Goal: Task Accomplishment & Management: Complete application form

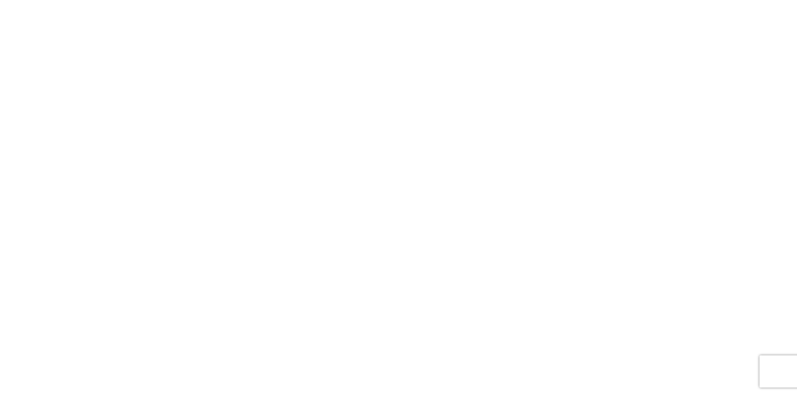
click at [339, 233] on agx-forms-root at bounding box center [398, 197] width 797 height 395
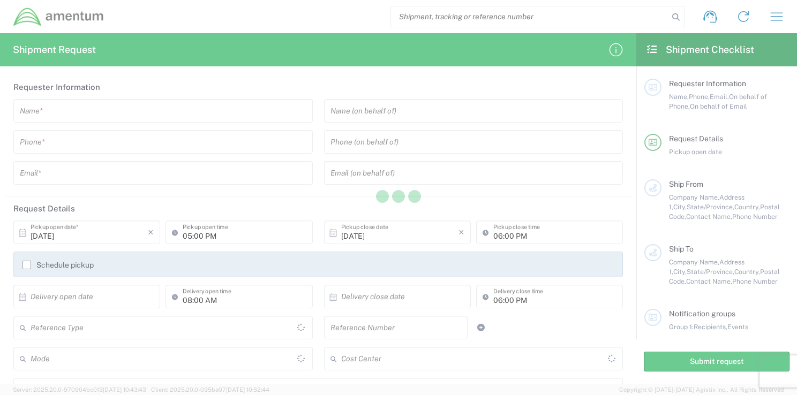
type input "[GEOGRAPHIC_DATA]"
type input "United States"
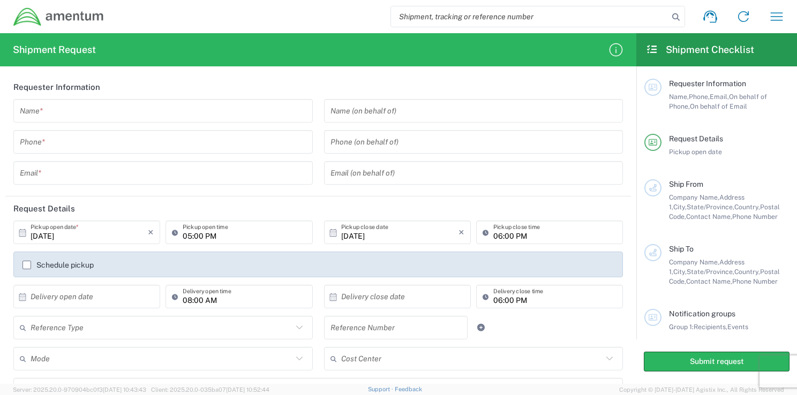
click at [599, 16] on input "search" at bounding box center [530, 16] width 278 height 20
click at [780, 18] on icon "button" at bounding box center [776, 16] width 17 height 17
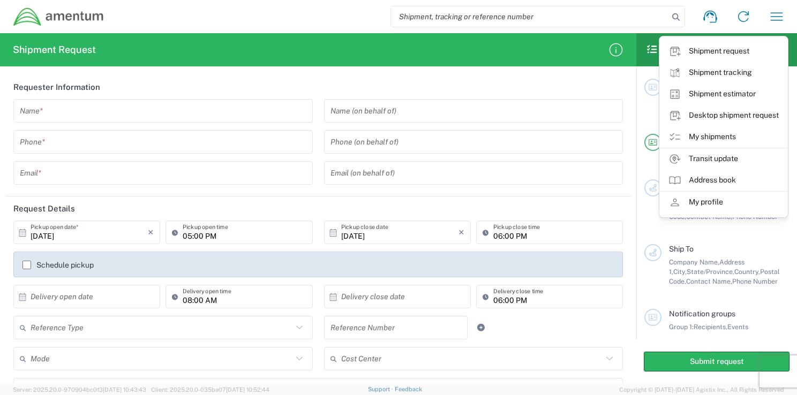
click at [570, 5] on div "Shipment request Shipment tracking Shipment estimator Desktop shipment request …" at bounding box center [448, 17] width 689 height 26
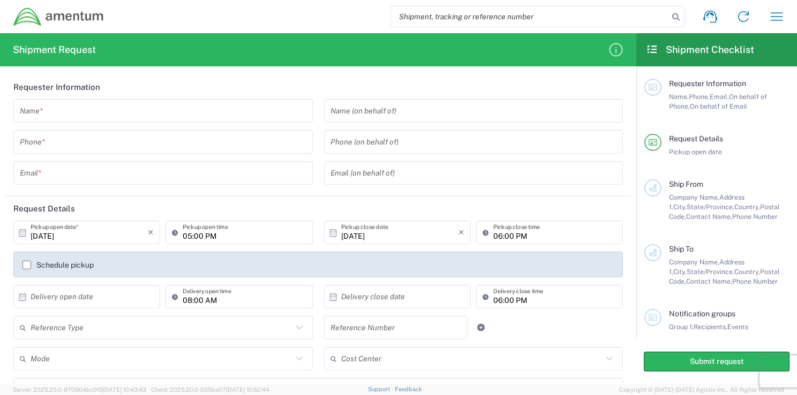
click at [445, 13] on input "search" at bounding box center [530, 16] width 278 height 20
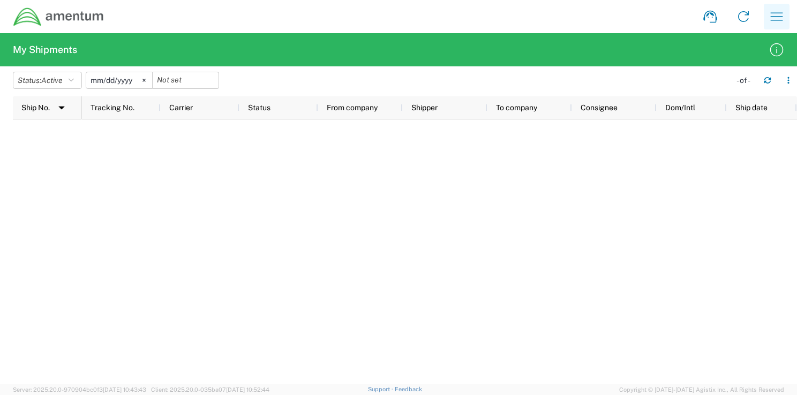
click at [780, 15] on icon "button" at bounding box center [776, 16] width 17 height 17
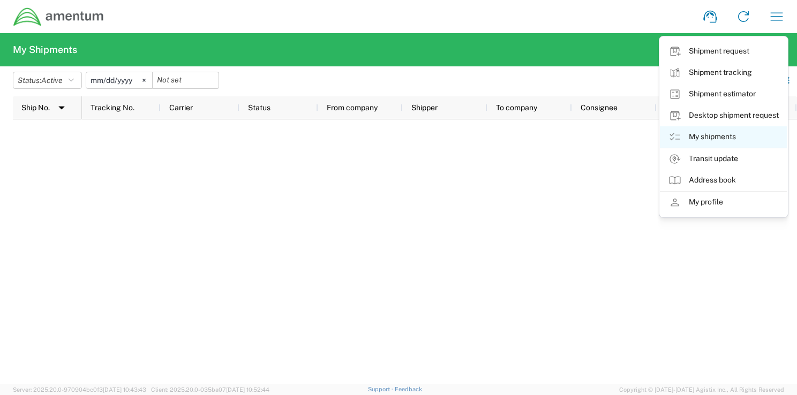
click at [703, 136] on link "My shipments" at bounding box center [724, 136] width 128 height 21
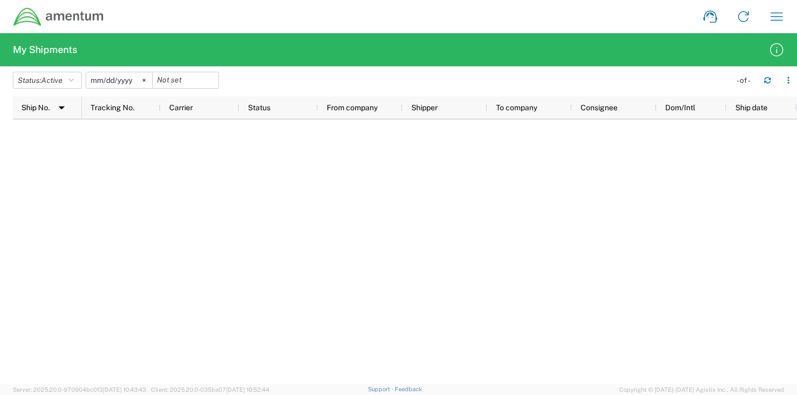
click at [199, 164] on div at bounding box center [439, 252] width 715 height 265
click at [681, 210] on div at bounding box center [439, 252] width 715 height 265
click at [783, 18] on icon "button" at bounding box center [776, 16] width 17 height 17
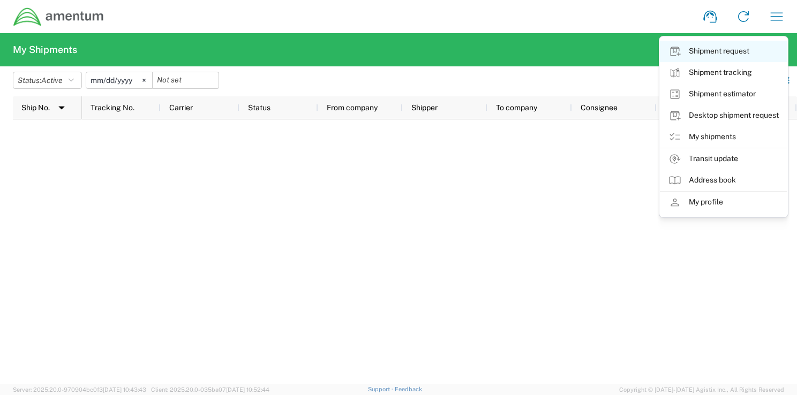
click at [708, 52] on link "Shipment request" at bounding box center [724, 51] width 128 height 21
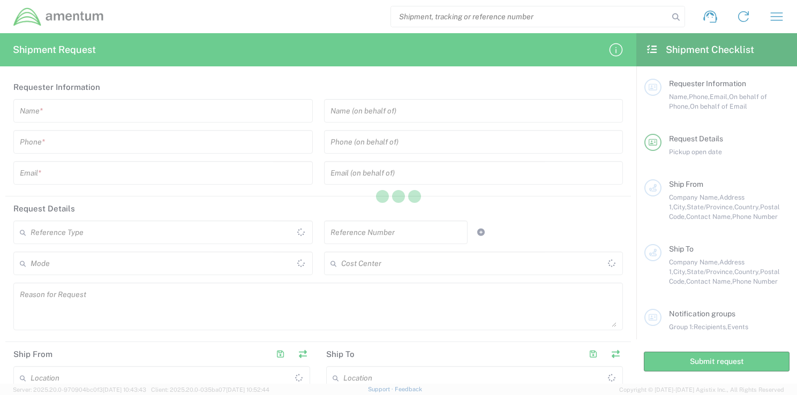
type input "[GEOGRAPHIC_DATA]"
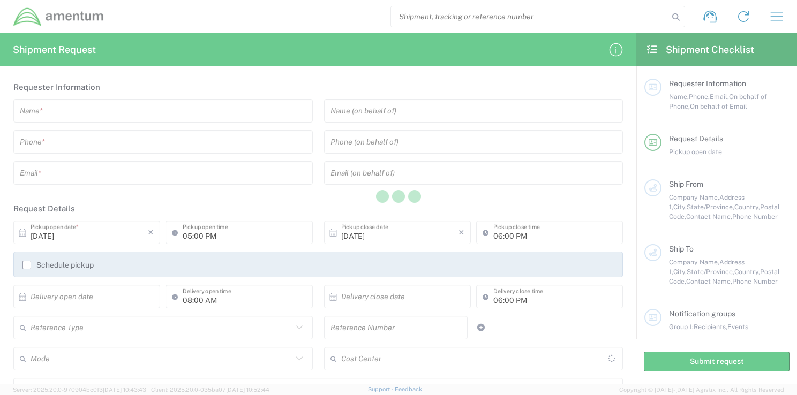
type input "[GEOGRAPHIC_DATA]"
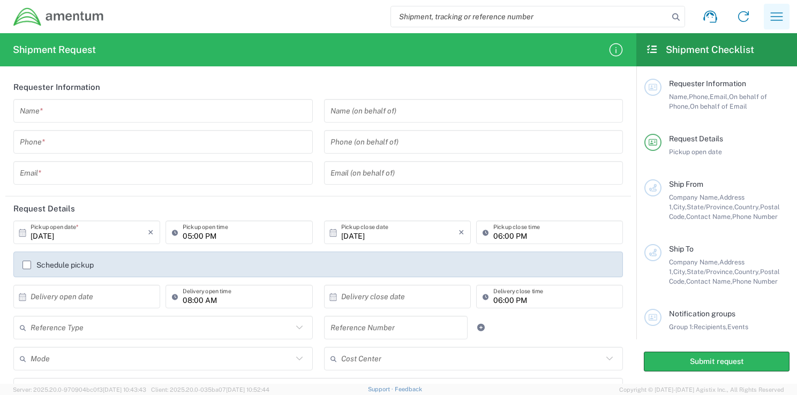
click at [781, 26] on button "button" at bounding box center [777, 17] width 26 height 26
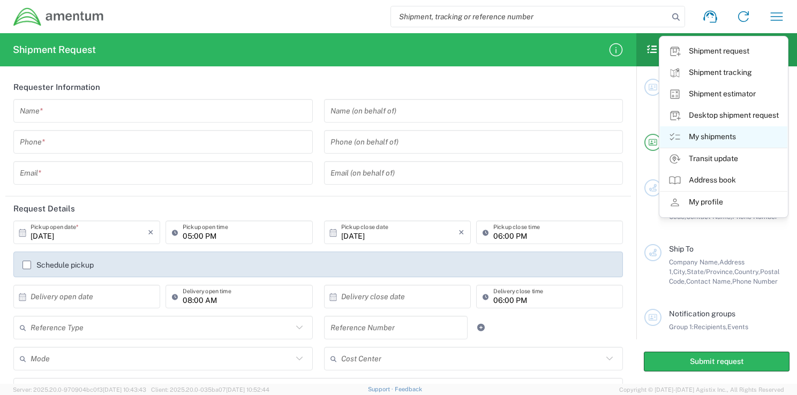
click at [671, 137] on icon at bounding box center [675, 137] width 13 height 13
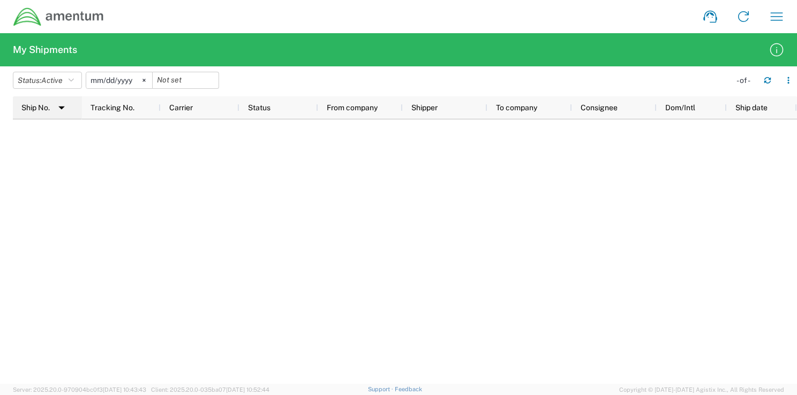
click at [64, 106] on img at bounding box center [61, 107] width 17 height 17
click at [146, 80] on icon at bounding box center [144, 80] width 3 height 3
click at [787, 82] on icon "button" at bounding box center [789, 81] width 8 height 8
click at [638, 227] on div at bounding box center [439, 252] width 715 height 265
click at [770, 82] on icon "button" at bounding box center [768, 82] width 6 height 3
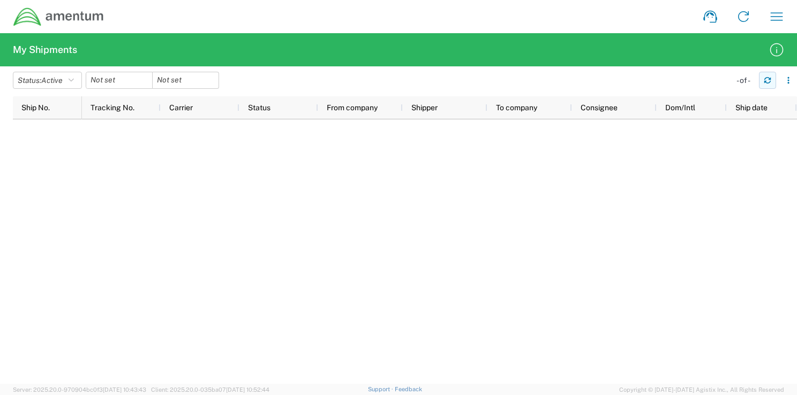
click at [770, 82] on icon "button" at bounding box center [768, 82] width 6 height 3
click at [74, 80] on icon "button" at bounding box center [71, 81] width 5 height 8
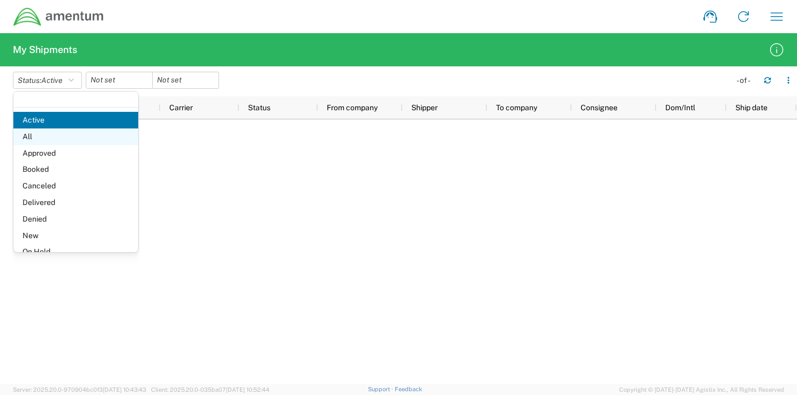
click at [41, 140] on span "All" at bounding box center [75, 137] width 125 height 17
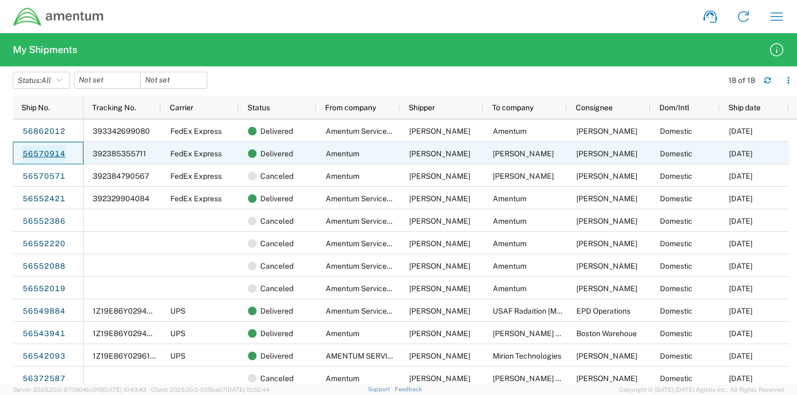
click at [36, 155] on link "56570914" at bounding box center [44, 154] width 44 height 17
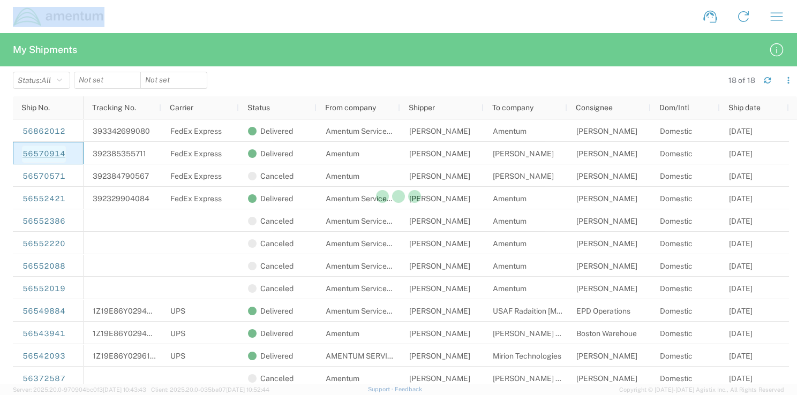
click at [36, 155] on div at bounding box center [398, 197] width 797 height 395
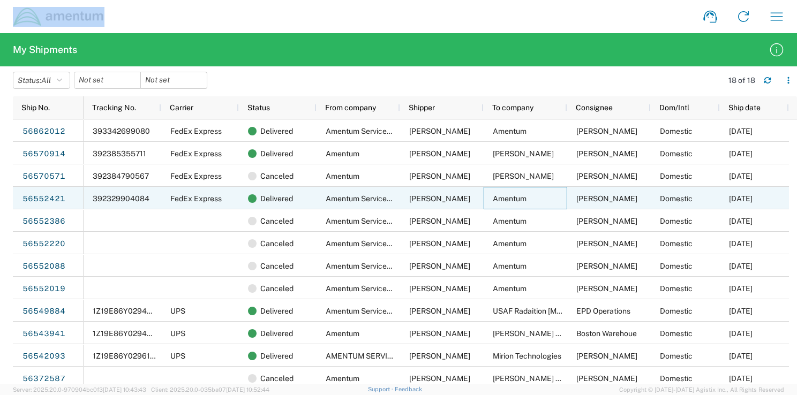
click at [557, 200] on div "Amentum" at bounding box center [526, 198] width 84 height 23
click at [47, 201] on link "56552421" at bounding box center [44, 199] width 44 height 17
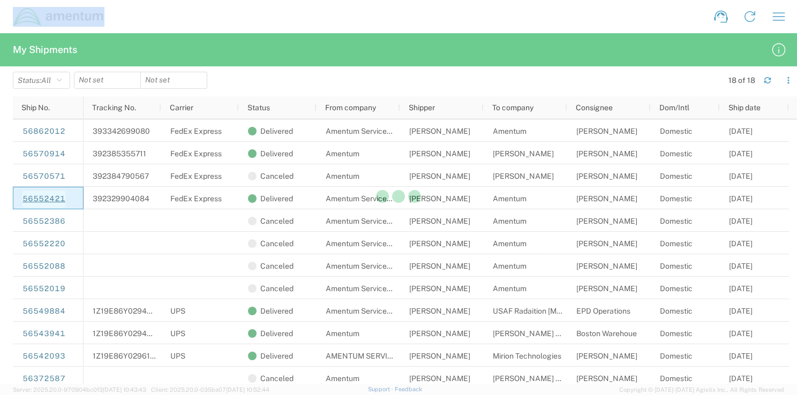
click at [47, 201] on div at bounding box center [398, 197] width 797 height 395
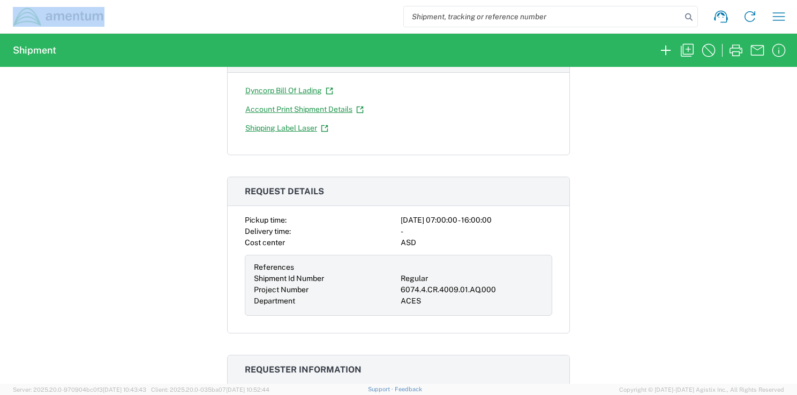
scroll to position [169, 0]
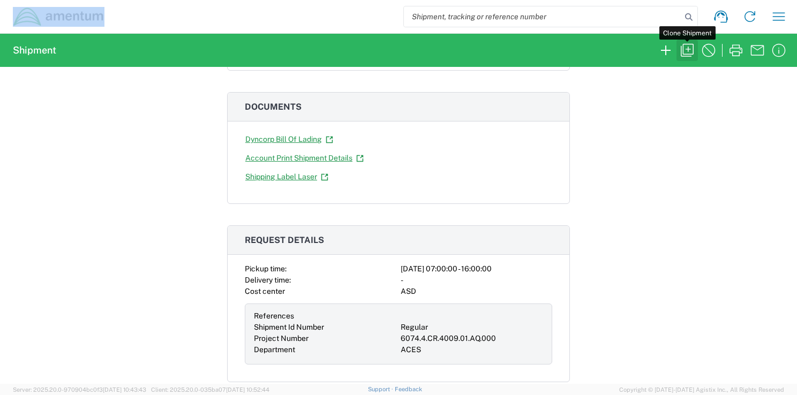
click at [686, 48] on icon "button" at bounding box center [687, 50] width 17 height 17
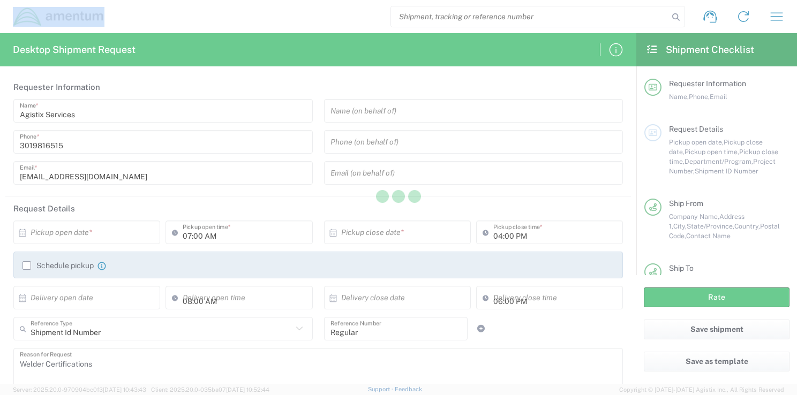
type input "[US_STATE]"
type input "Military Base"
type input "[US_STATE]"
type input "Military Base"
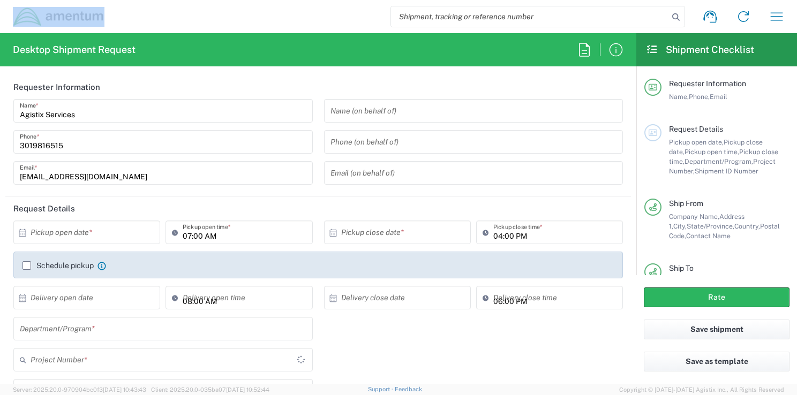
type input "Envelope"
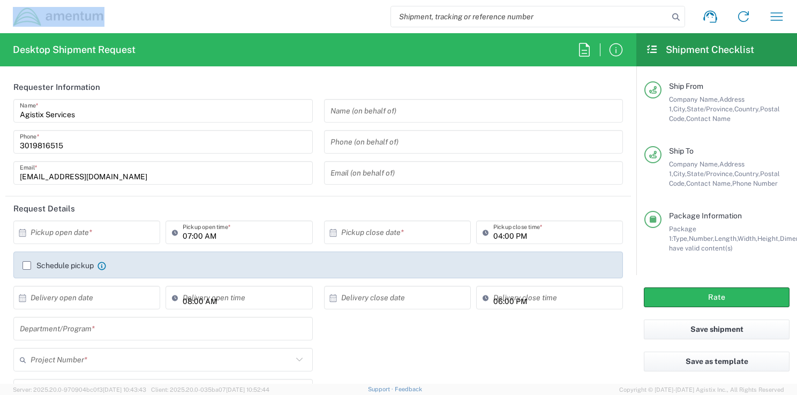
scroll to position [118, 0]
drag, startPoint x: 788, startPoint y: 198, endPoint x: 797, endPoint y: 240, distance: 42.8
click at [797, 240] on html "Shipment request Shipment tracking Shipment estimator Desktop shipment request …" at bounding box center [398, 197] width 797 height 395
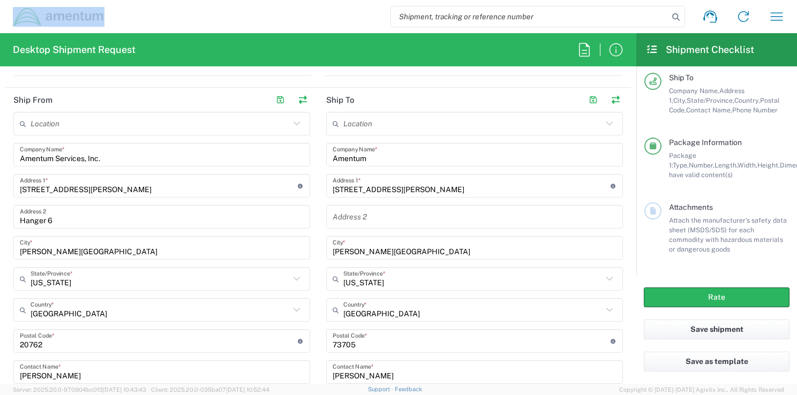
scroll to position [506, 0]
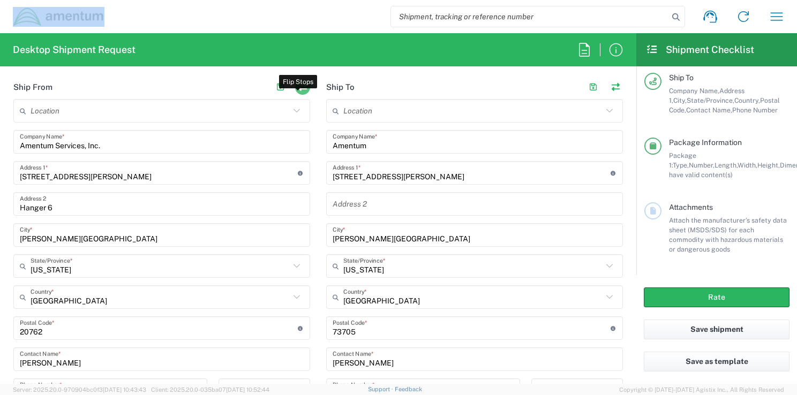
click at [298, 85] on button "button" at bounding box center [302, 87] width 15 height 15
type input "Amentum"
type input "[STREET_ADDRESS][PERSON_NAME]"
type input "[PERSON_NAME][GEOGRAPHIC_DATA]"
type input "[US_STATE]"
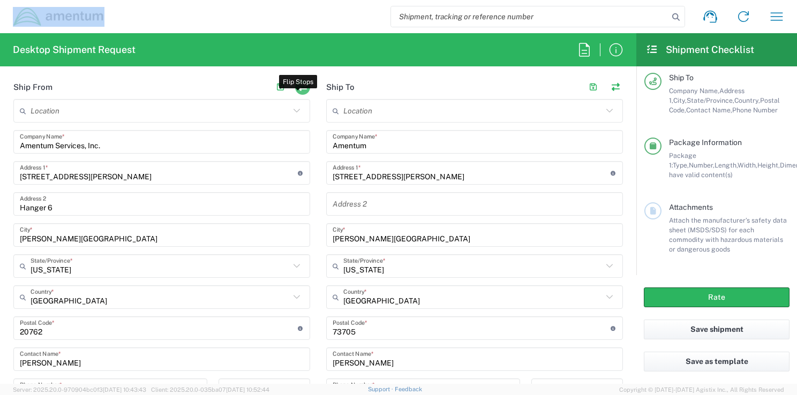
type input "73705"
type input "[PERSON_NAME]"
type input "3019815607"
type input "[PERSON_NAME][EMAIL_ADDRESS][PERSON_NAME][DOMAIN_NAME]"
type input "Amentum Services, Inc."
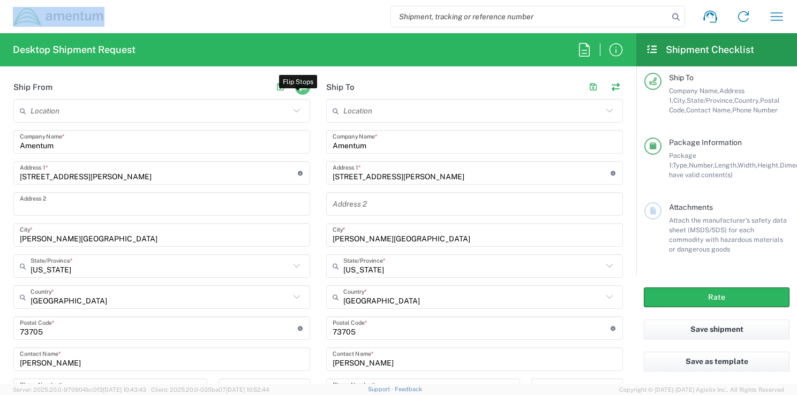
type input "[STREET_ADDRESS][PERSON_NAME]"
type input "Hanger 6"
type input "[PERSON_NAME][GEOGRAPHIC_DATA]"
type input "[US_STATE]"
type input "20762"
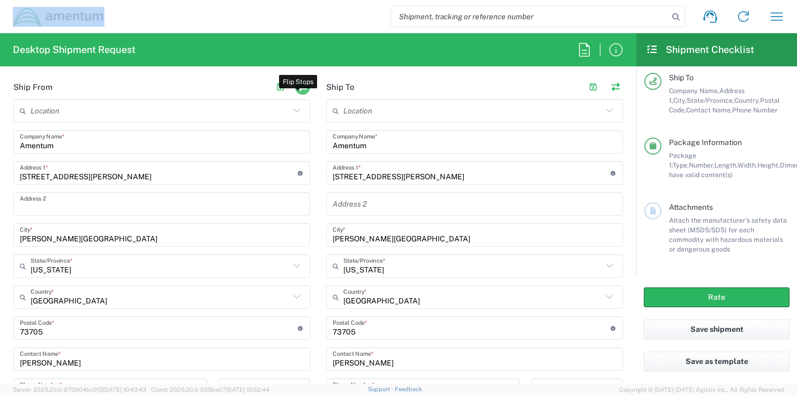
type input "[PERSON_NAME]"
type input "3019816515"
type input "[PERSON_NAME][EMAIL_ADDRESS][PERSON_NAME][DOMAIN_NAME]"
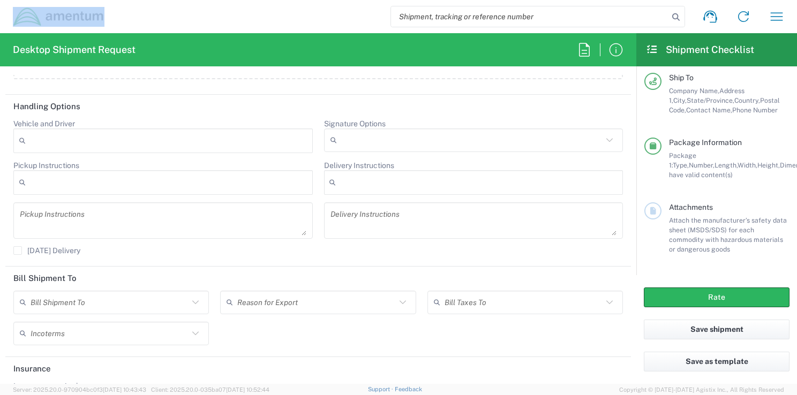
scroll to position [1391, 0]
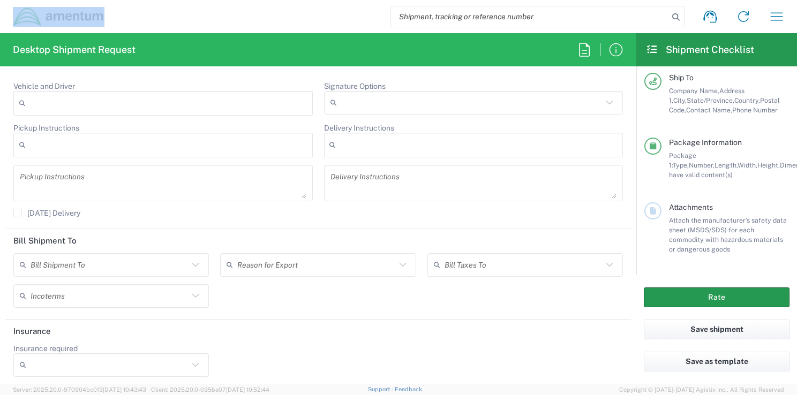
click at [718, 295] on button "Rate" at bounding box center [717, 298] width 146 height 20
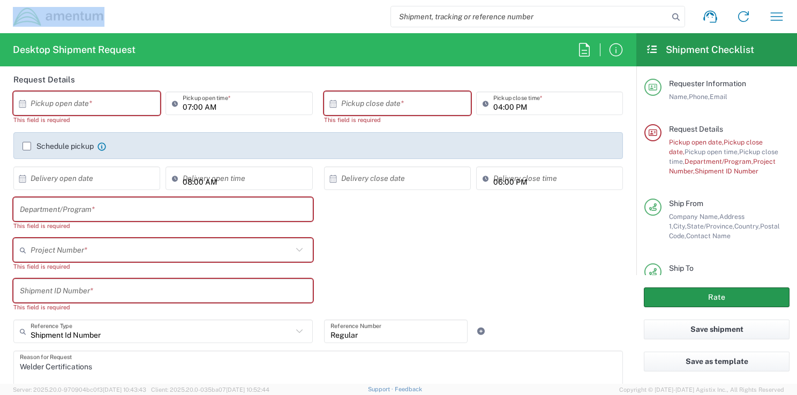
scroll to position [0, 0]
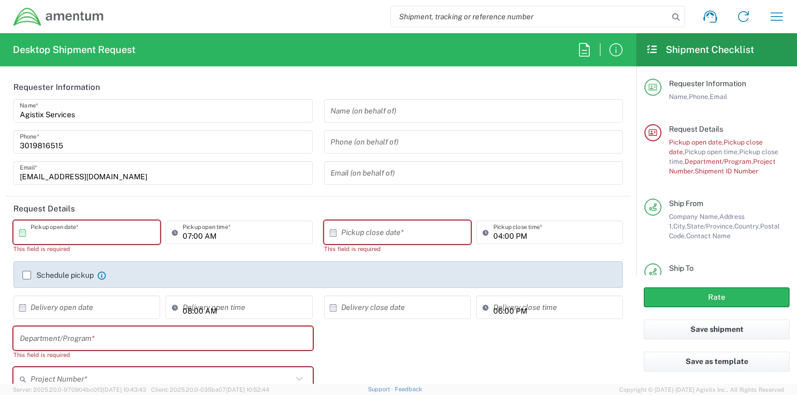
click at [83, 231] on input "text" at bounding box center [89, 232] width 117 height 19
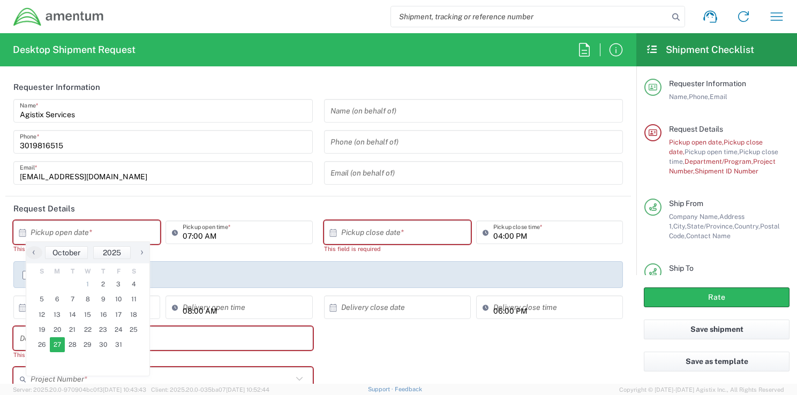
click at [54, 345] on span "27" at bounding box center [58, 345] width 16 height 15
type input "[DATE]"
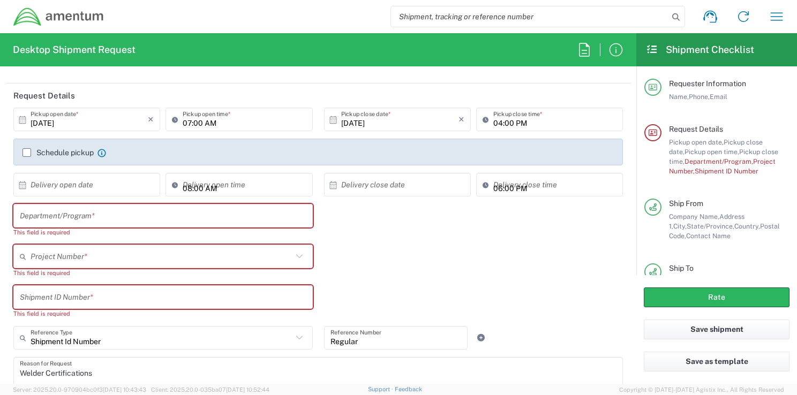
scroll to position [129, 0]
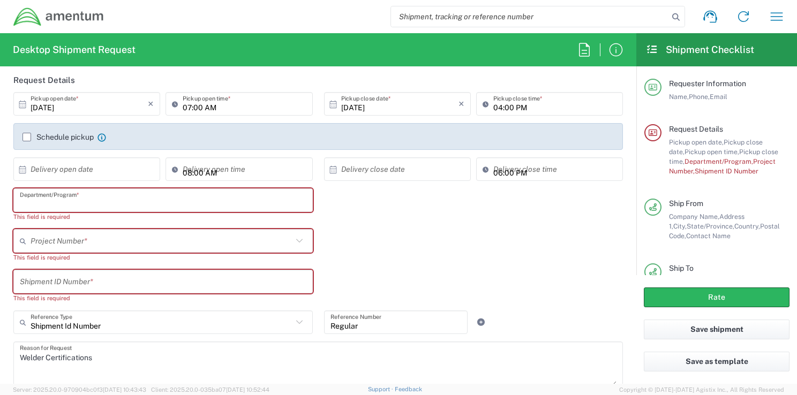
click at [150, 196] on input "text" at bounding box center [163, 200] width 287 height 19
click at [265, 201] on input "text" at bounding box center [163, 200] width 287 height 19
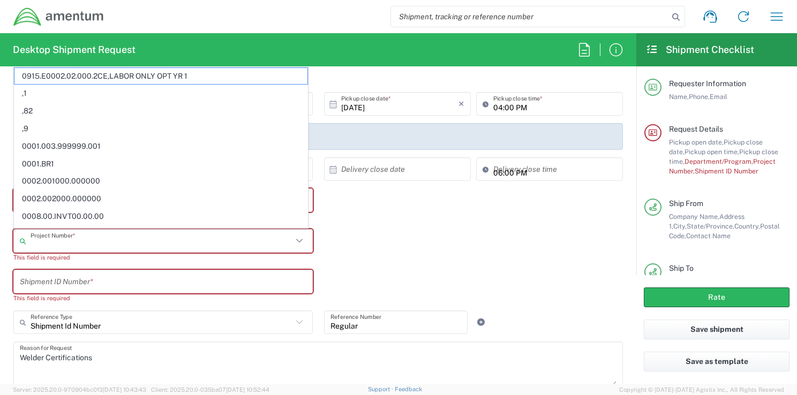
click at [128, 242] on input "text" at bounding box center [162, 241] width 262 height 19
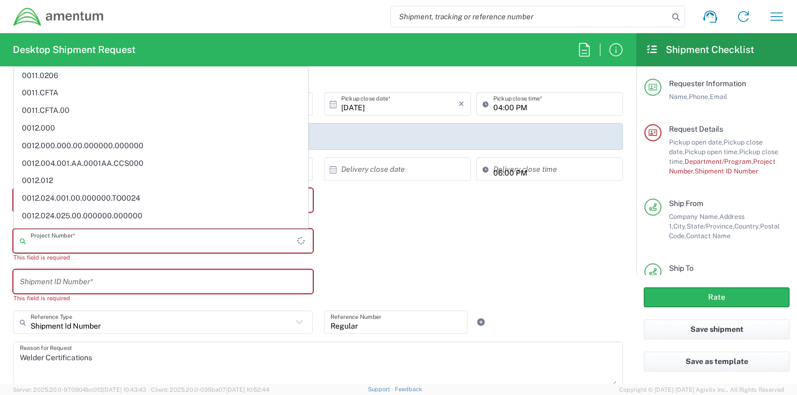
scroll to position [707, 0]
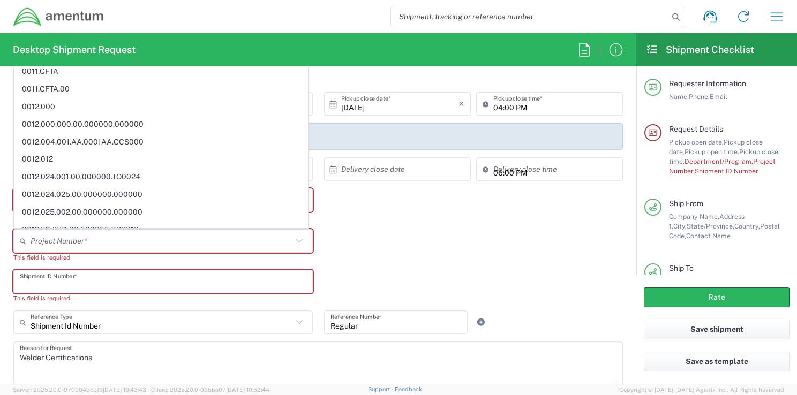
click at [236, 284] on input "text" at bounding box center [163, 282] width 287 height 19
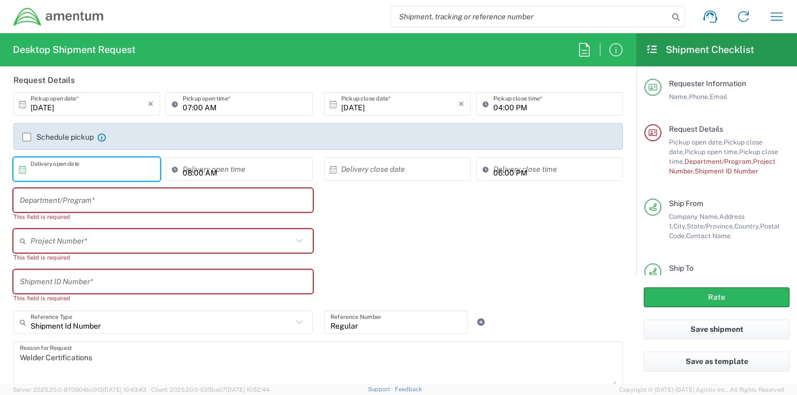
click at [59, 169] on input "text" at bounding box center [89, 169] width 117 height 19
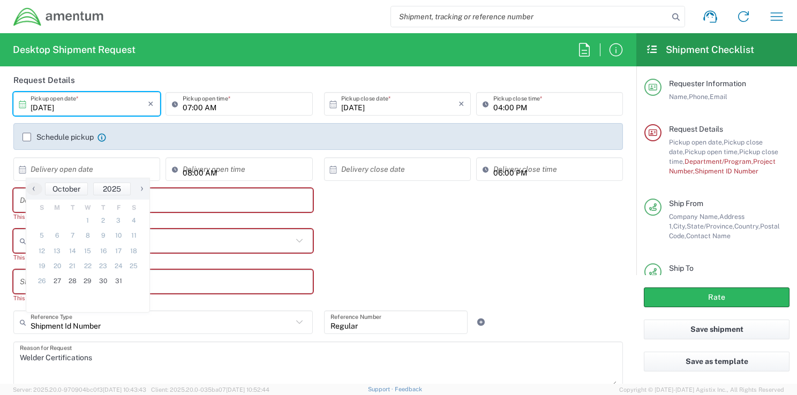
drag, startPoint x: 109, startPoint y: 112, endPoint x: 94, endPoint y: 104, distance: 17.0
click at [94, 104] on input "[DATE]" at bounding box center [89, 104] width 117 height 19
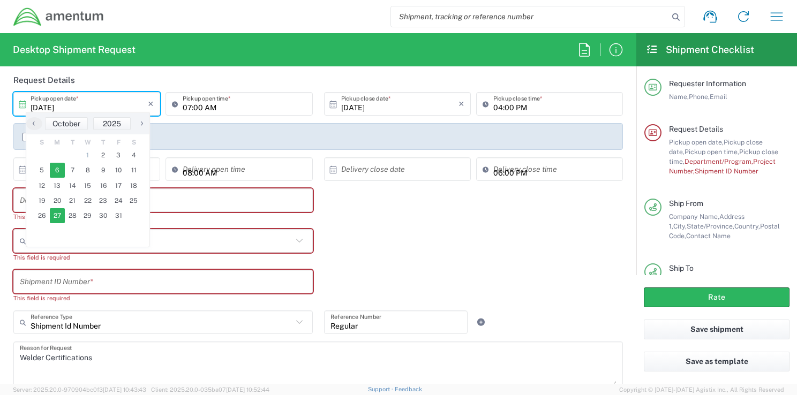
click at [60, 175] on span "6" at bounding box center [58, 170] width 16 height 15
type input "[DATE]"
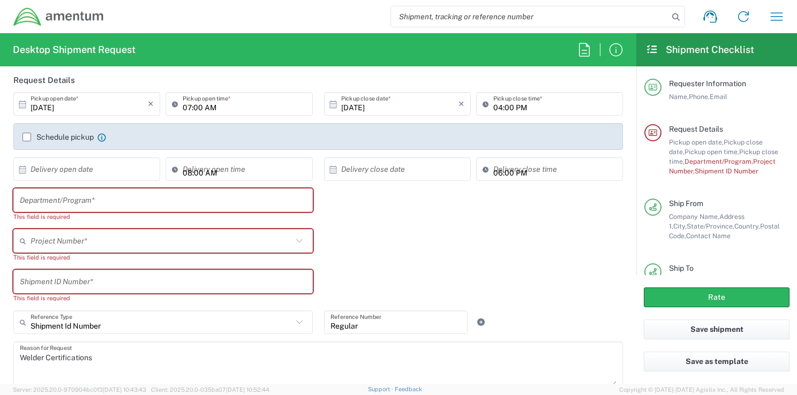
click at [128, 169] on input "text" at bounding box center [89, 169] width 117 height 19
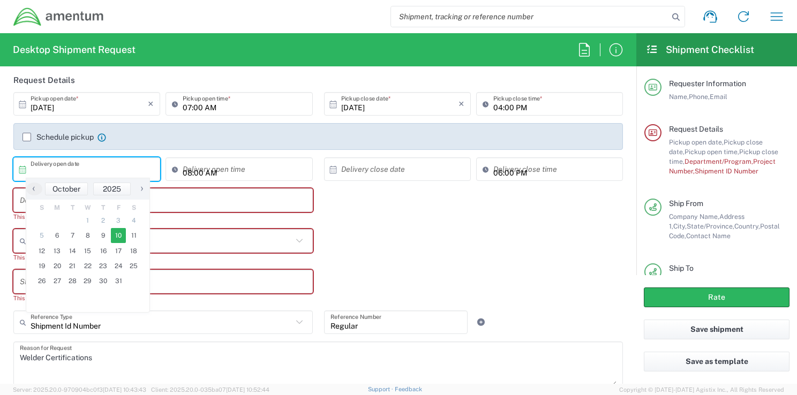
click at [119, 239] on span "10" at bounding box center [119, 235] width 16 height 15
type input "[DATE]"
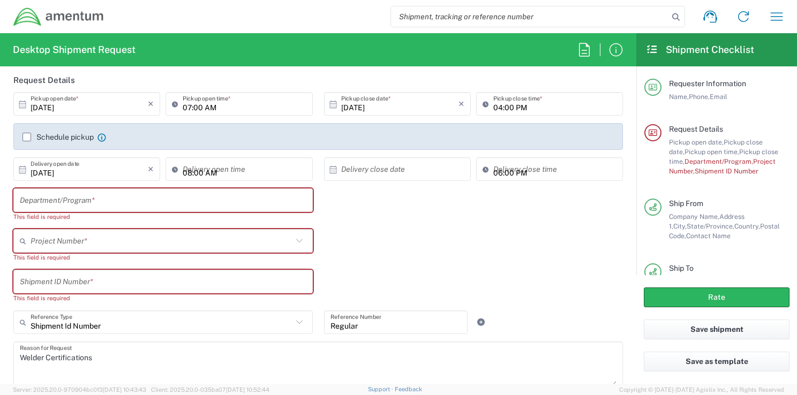
click at [407, 263] on div "Project Number * 0915.E0002.02.000.2CE,LABOR ONLY OPT YR 1 ,1 ,82 ,9 0001.003.9…" at bounding box center [318, 249] width 621 height 41
type input "04:35 PM"
click at [247, 174] on input "04:35 PM" at bounding box center [244, 169] width 123 height 19
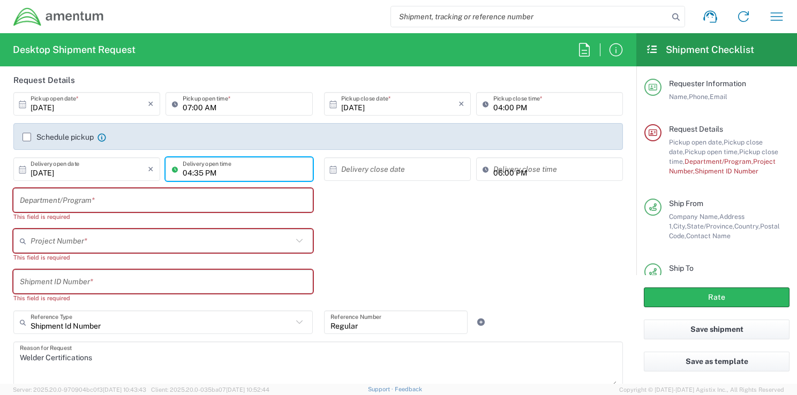
click at [419, 286] on div "Shipment ID Number * This field is required" at bounding box center [318, 290] width 621 height 41
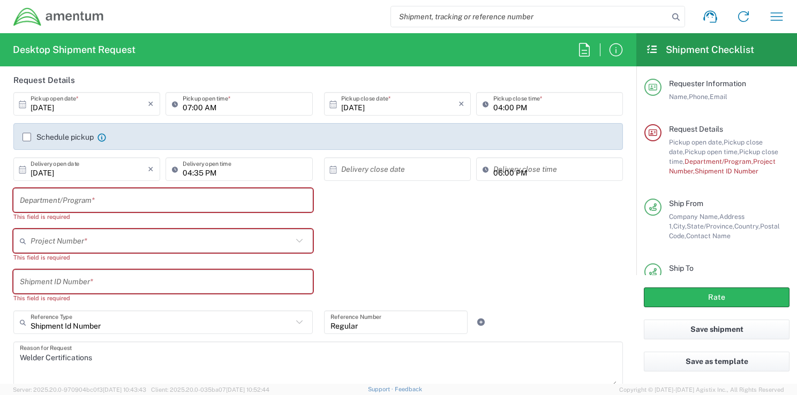
type input "04:35 PM"
click at [535, 164] on input "04:35 PM" at bounding box center [555, 169] width 123 height 19
click at [548, 259] on div "Project Number * 0915.E0002.02.000.2CE,LABOR ONLY OPT YR 1 ,1 ,82 ,9 0001.003.9…" at bounding box center [318, 249] width 621 height 41
click at [193, 205] on input "text" at bounding box center [163, 200] width 287 height 19
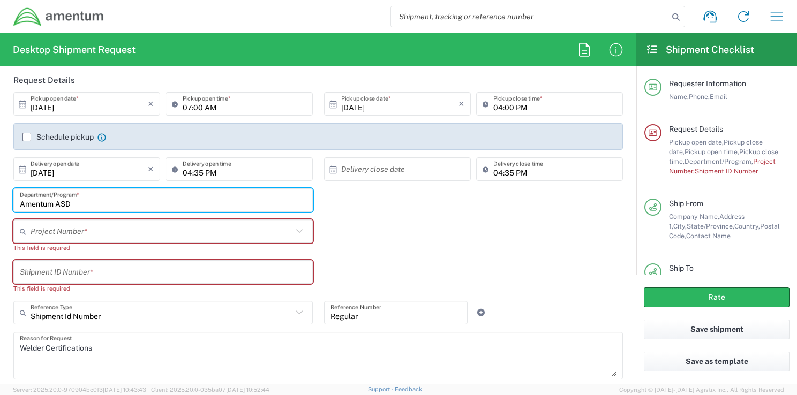
type input "Amentum ASD"
click at [45, 230] on input "text" at bounding box center [162, 231] width 262 height 19
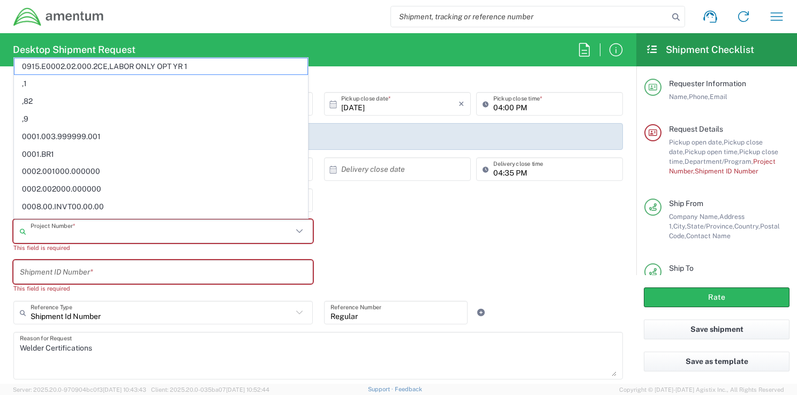
click at [24, 268] on input "text" at bounding box center [163, 272] width 287 height 19
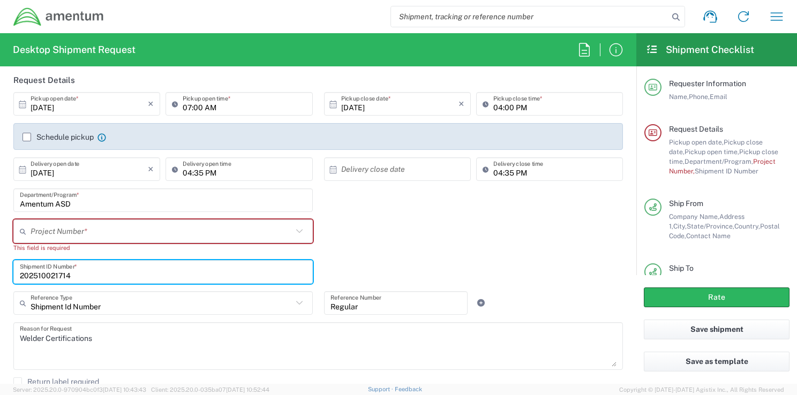
type input "202510021714"
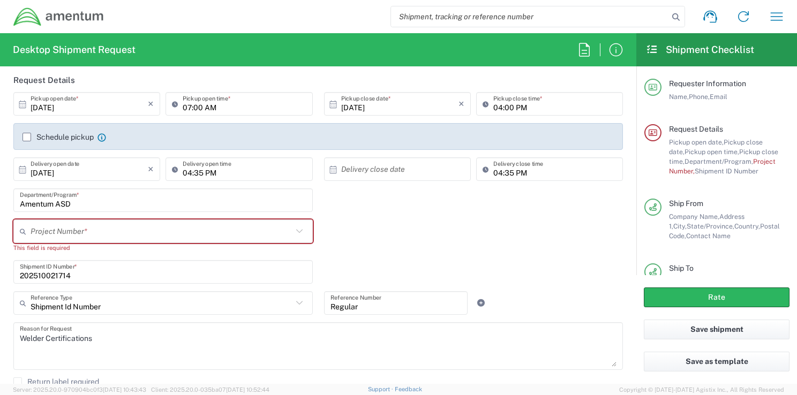
click at [353, 267] on div "202510021714 Shipment ID Number *" at bounding box center [318, 275] width 621 height 31
click at [83, 225] on input "text" at bounding box center [162, 231] width 262 height 19
type input "4859.2.fp.2015.002"
click at [360, 236] on div "4859.2.fp.2015.002 Project Number * No Results Found This field is required" at bounding box center [318, 240] width 621 height 41
click at [183, 230] on input "text" at bounding box center [164, 231] width 267 height 19
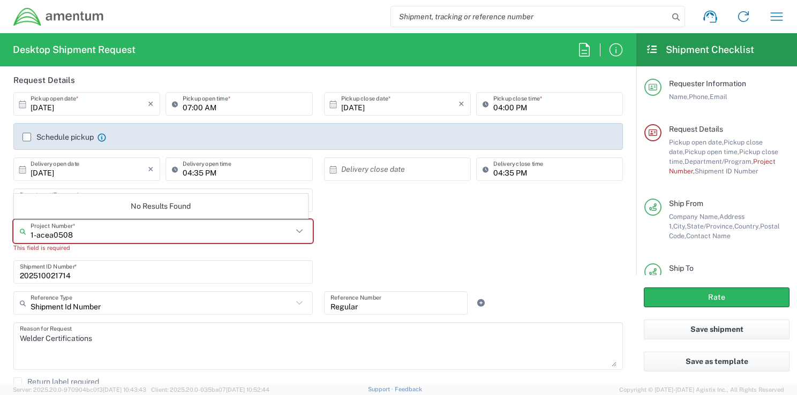
type input "1-acea0508"
click at [356, 236] on div "1-acea0508 Project Number * No Results Found This field is required" at bounding box center [318, 240] width 621 height 41
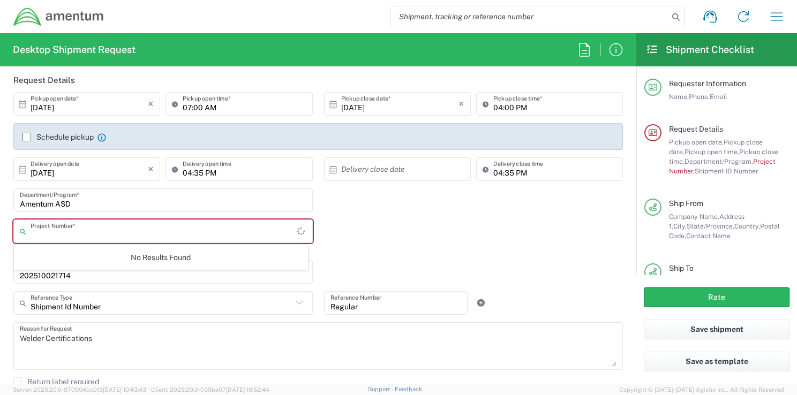
click at [51, 231] on input "text" at bounding box center [164, 231] width 267 height 19
click at [113, 234] on input "4859.2.FP.2015" at bounding box center [162, 231] width 262 height 19
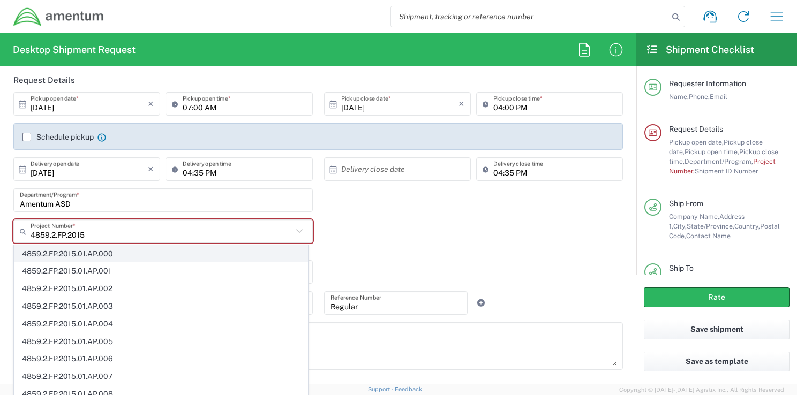
click at [108, 254] on span "4859.2.FP.2015.01.AP.000" at bounding box center [160, 254] width 293 height 17
type input "4859.2.FP.2015.01.AP.000"
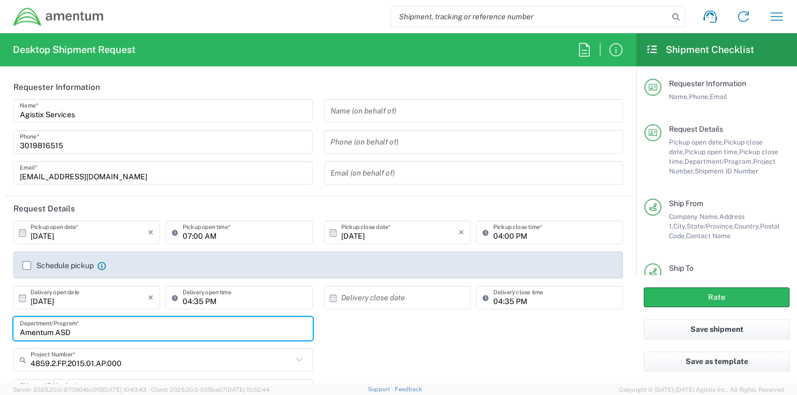
click at [111, 328] on input "Amentum ASD" at bounding box center [163, 329] width 287 height 19
type input "Amentum ASD EAC"
click at [729, 297] on button "Rate" at bounding box center [717, 298] width 146 height 20
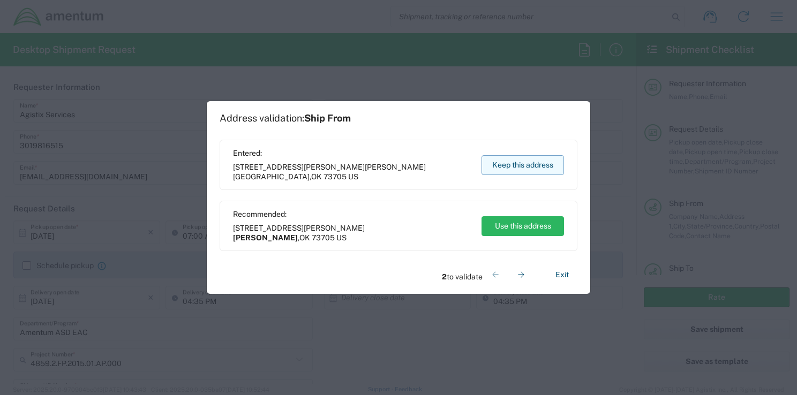
click at [522, 166] on button "Keep this address" at bounding box center [523, 165] width 83 height 20
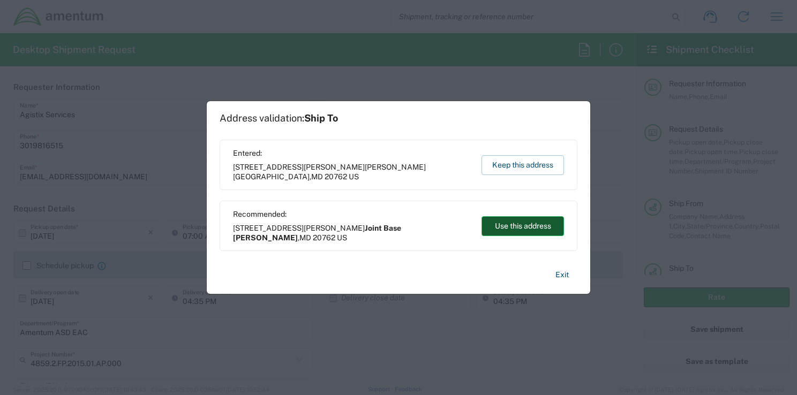
click at [537, 229] on button "Use this address" at bounding box center [523, 226] width 83 height 20
type input "Joint Base [PERSON_NAME]"
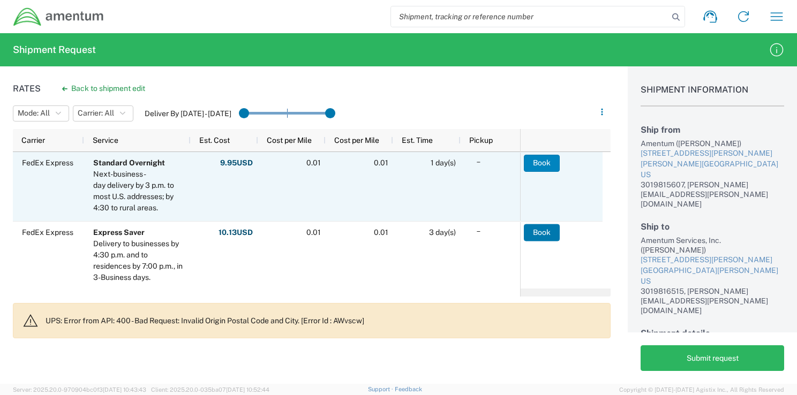
click at [544, 160] on button "Book" at bounding box center [542, 163] width 36 height 17
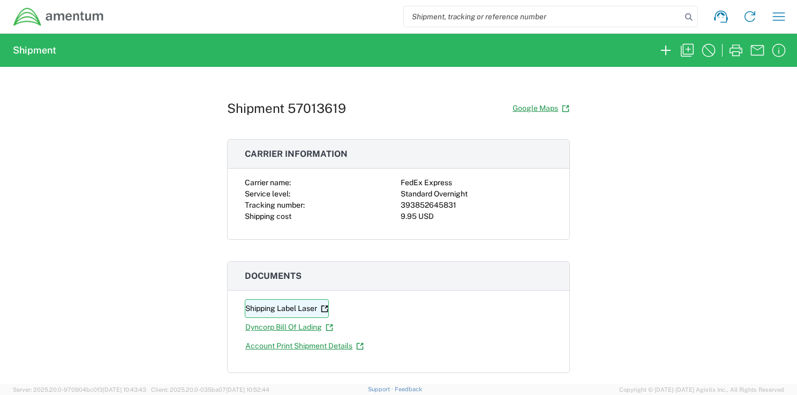
click at [262, 311] on link "Shipping Label Laser" at bounding box center [287, 309] width 84 height 19
